Goal: Transaction & Acquisition: Purchase product/service

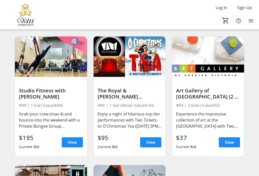
scroll to position [3976, 0]
click at [230, 140] on span "View" at bounding box center [229, 142] width 9 height 6
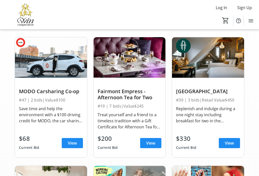
scroll to position [37, 0]
click at [153, 143] on span "View" at bounding box center [150, 143] width 9 height 6
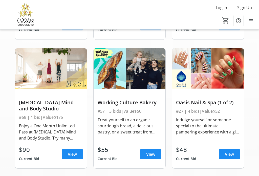
scroll to position [155, 0]
click at [154, 156] on span "View" at bounding box center [150, 154] width 9 height 6
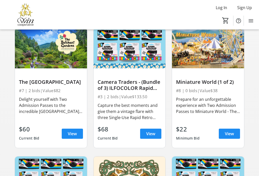
scroll to position [683, 0]
click at [72, 132] on span "View" at bounding box center [72, 134] width 9 height 6
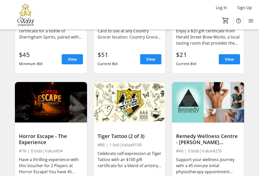
scroll to position [3293, 0]
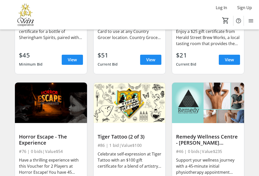
click at [152, 61] on span "View" at bounding box center [150, 60] width 9 height 6
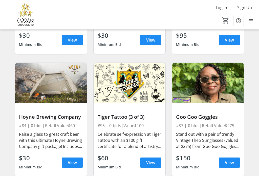
scroll to position [3696, 0]
